Goal: Task Accomplishment & Management: Manage account settings

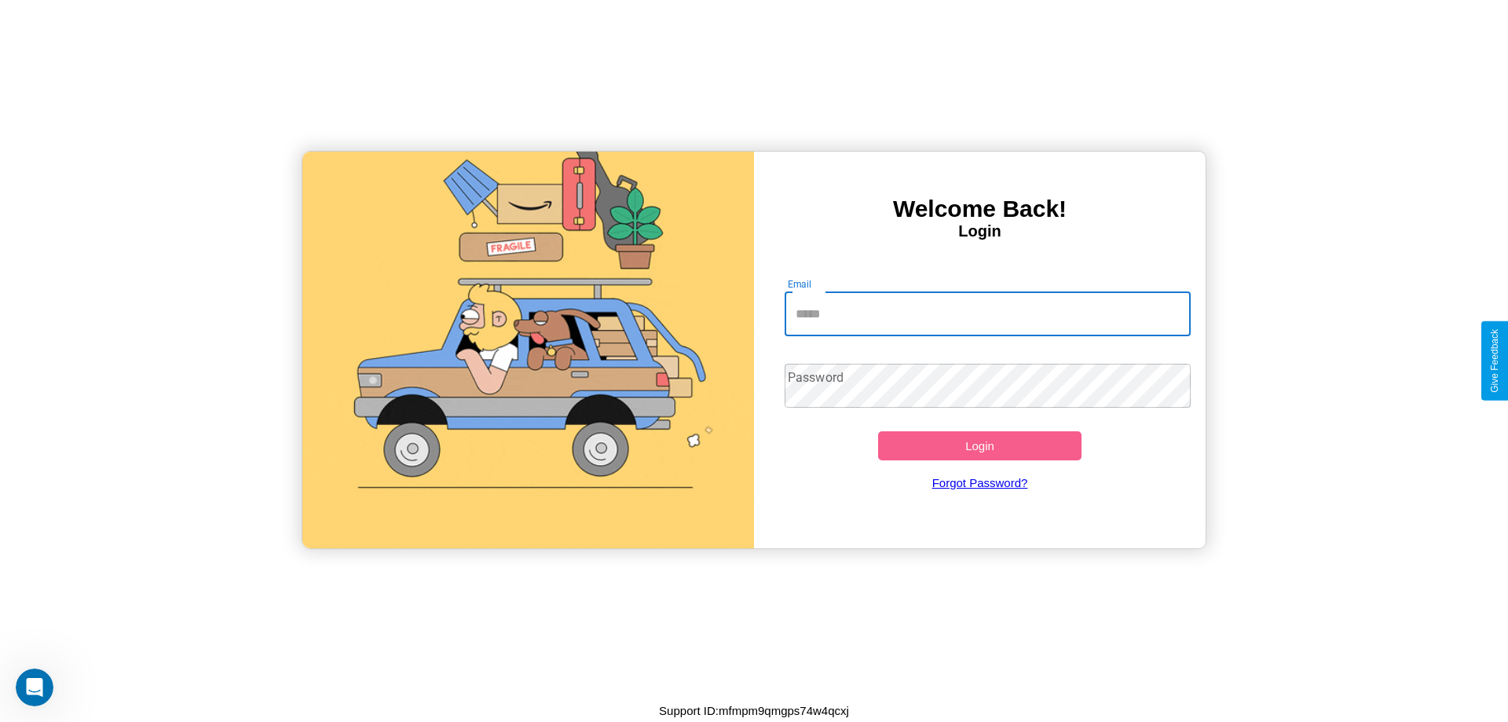
click at [988, 313] on input "Email" at bounding box center [988, 314] width 407 height 44
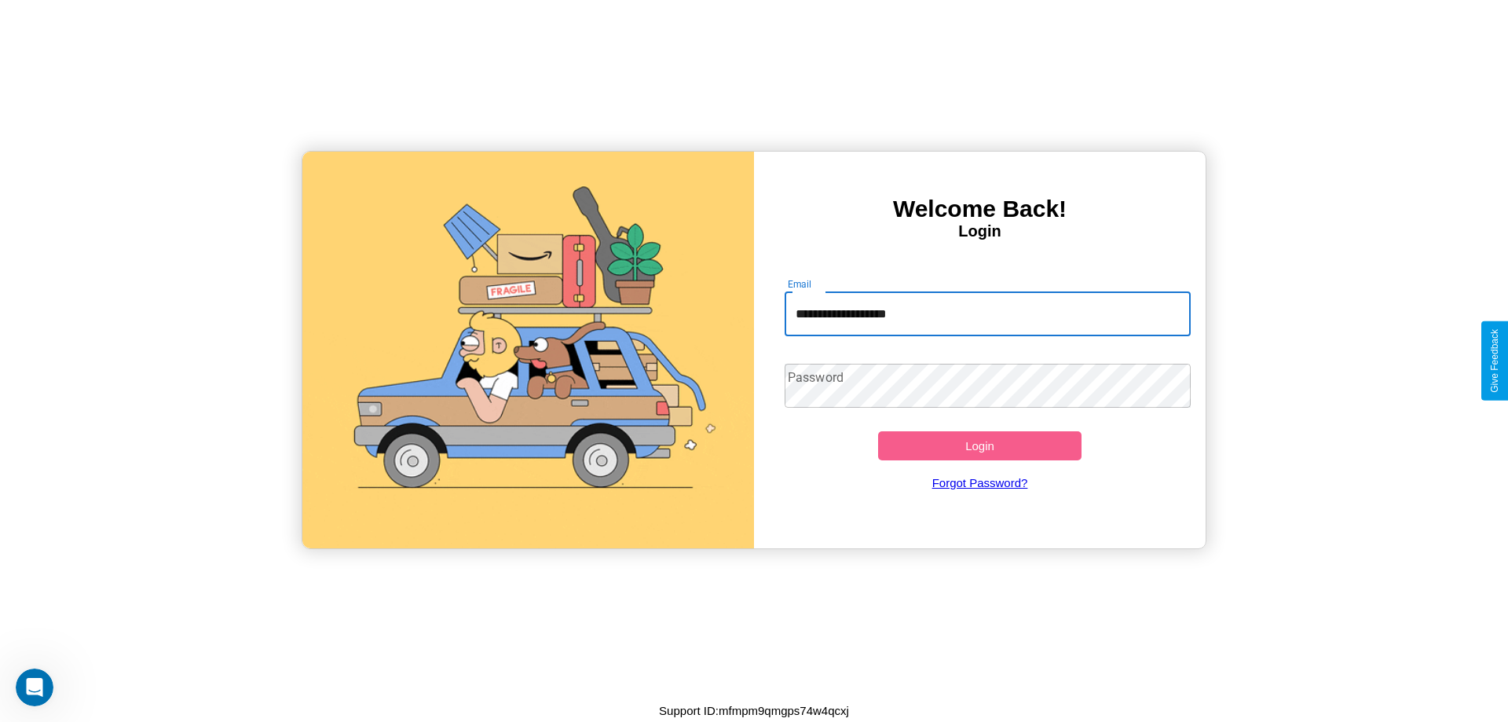
type input "**********"
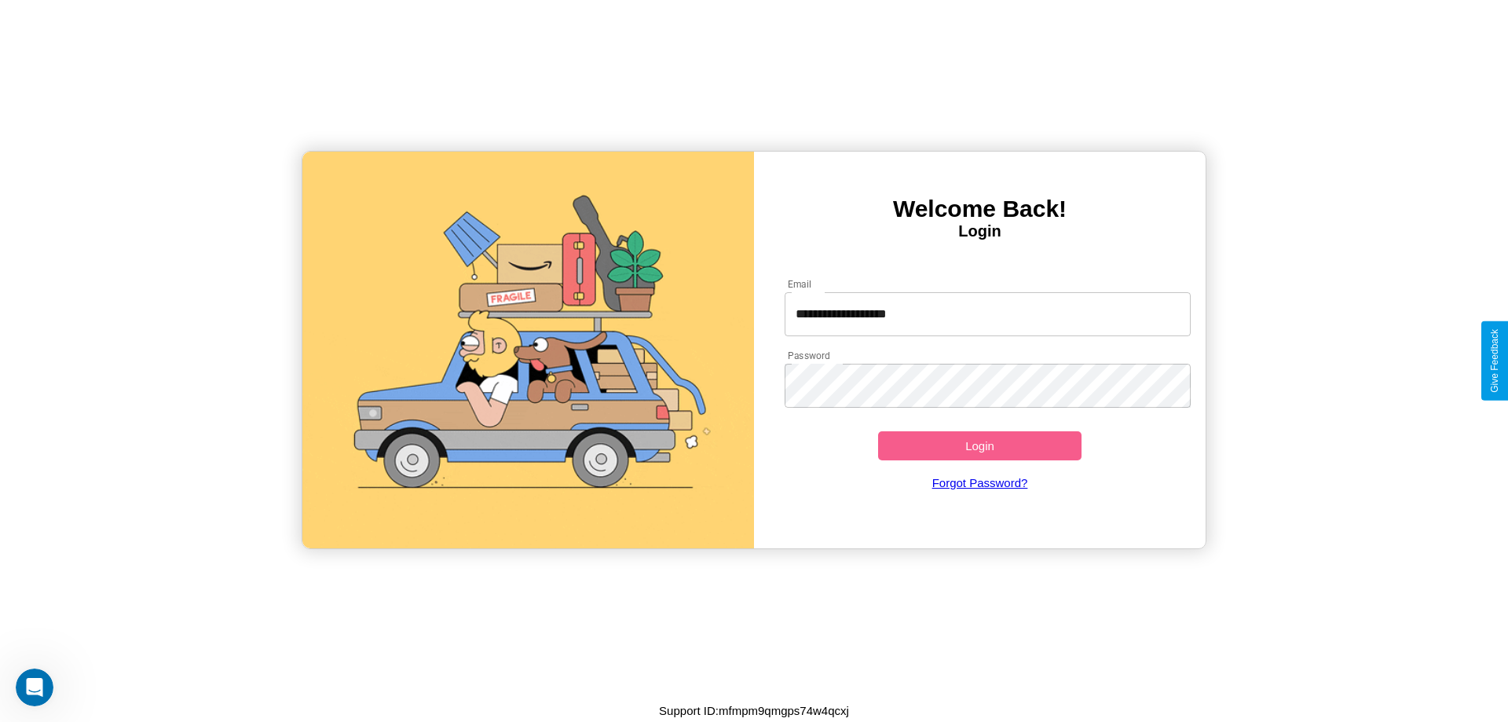
click at [980, 445] on button "Login" at bounding box center [979, 445] width 203 height 29
